Goal: Find specific page/section

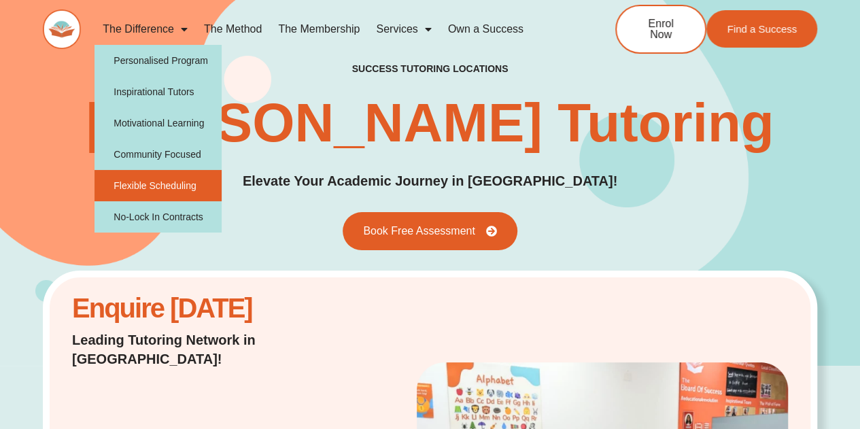
click at [198, 190] on link "Flexible Scheduling" at bounding box center [157, 185] width 127 height 31
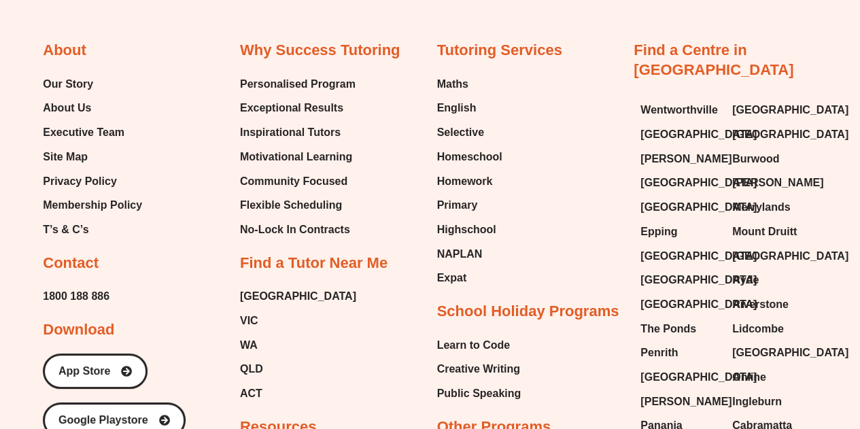
scroll to position [2514, 0]
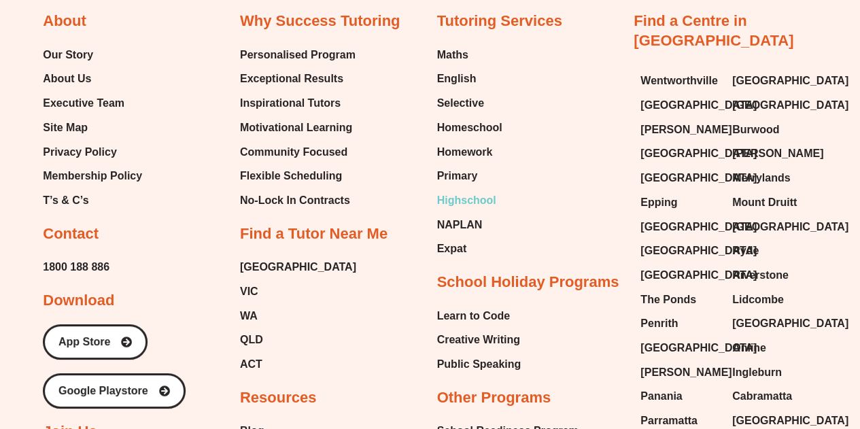
click at [472, 193] on span "Highschool" at bounding box center [466, 200] width 59 height 20
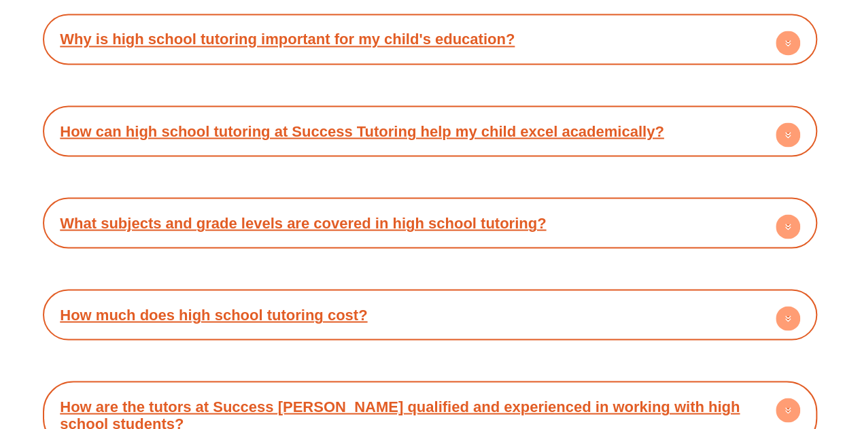
scroll to position [6383, 0]
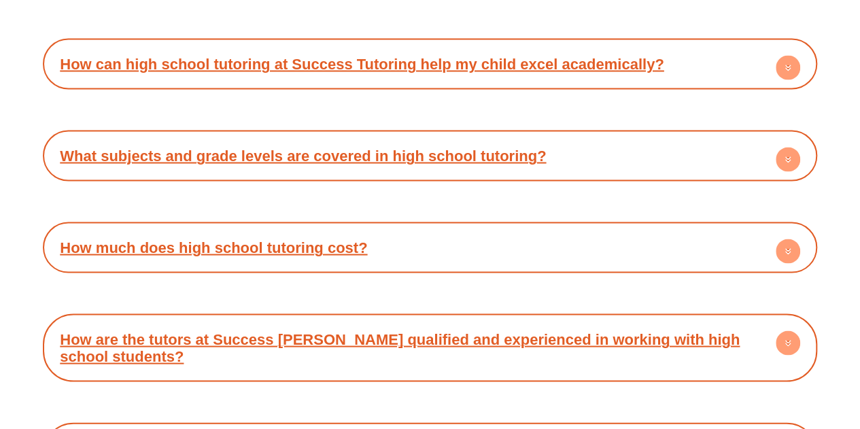
click at [784, 238] on circle at bounding box center [787, 250] width 24 height 24
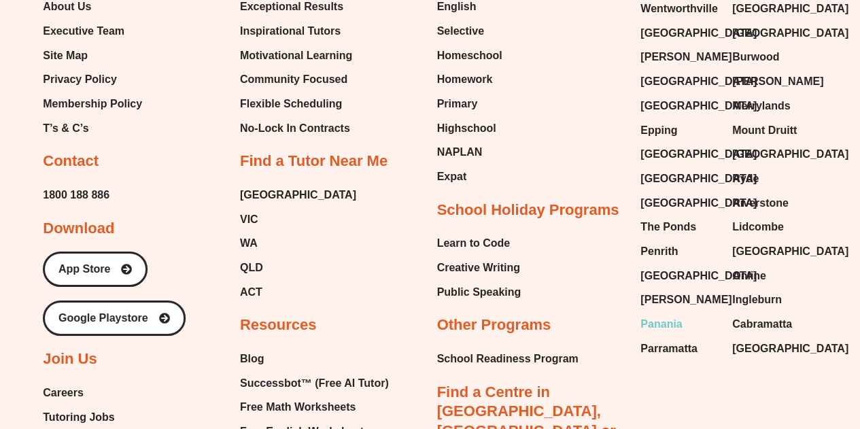
scroll to position [7470, 0]
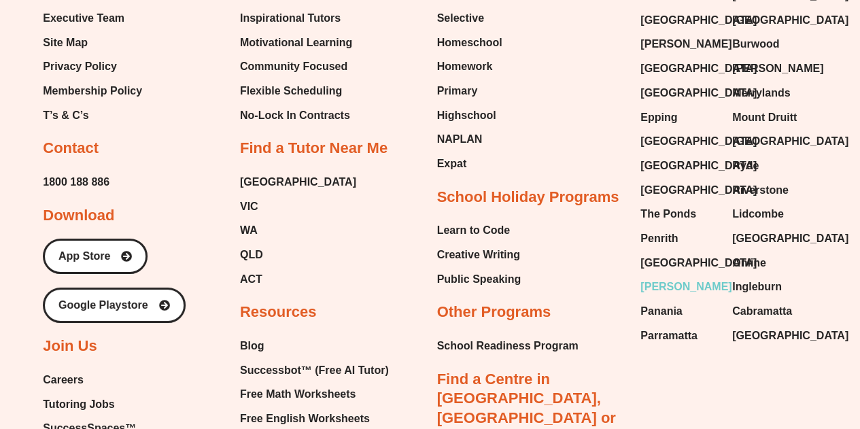
click at [664, 277] on span "[PERSON_NAME]" at bounding box center [685, 287] width 91 height 20
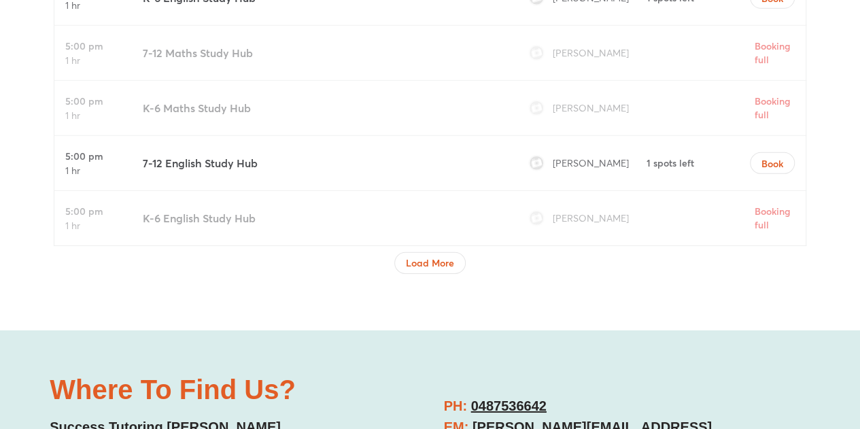
scroll to position [4552, 0]
